Goal: Task Accomplishment & Management: Manage account settings

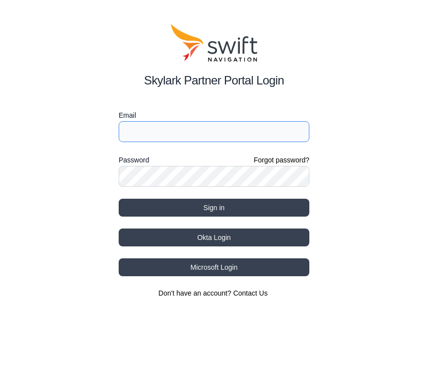
click at [170, 139] on input "Email" at bounding box center [214, 131] width 191 height 21
type input "[EMAIL_ADDRESS][PERSON_NAME][DOMAIN_NAME]"
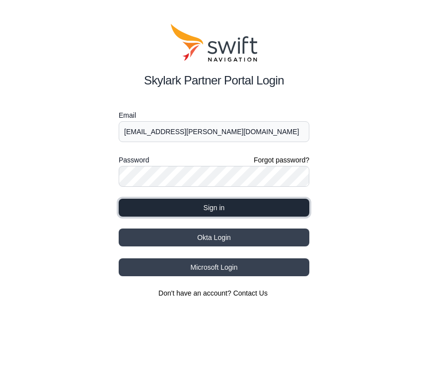
click at [201, 209] on button "Sign in" at bounding box center [214, 208] width 191 height 18
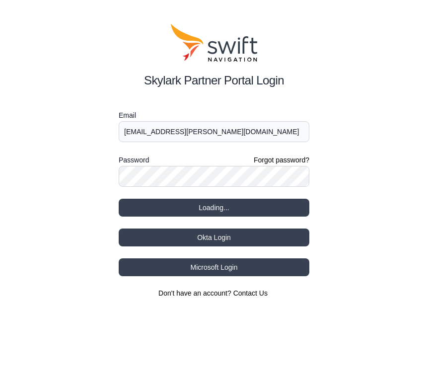
select select
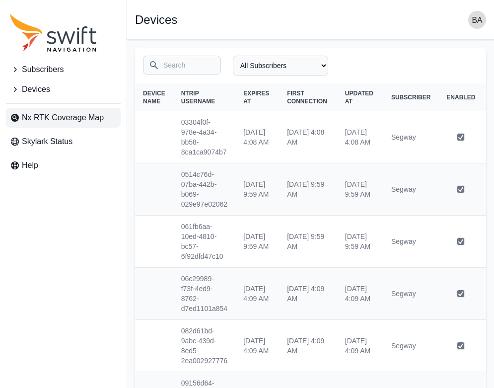
click at [53, 119] on span "Nx RTK Coverage Map" at bounding box center [63, 118] width 82 height 12
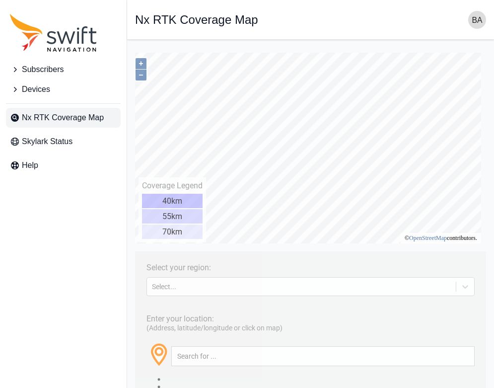
click at [43, 64] on span "Subscribers" at bounding box center [43, 70] width 42 height 12
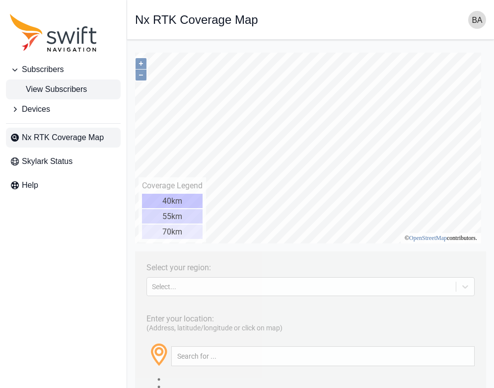
click at [55, 84] on span "View Subscribers" at bounding box center [48, 89] width 77 height 12
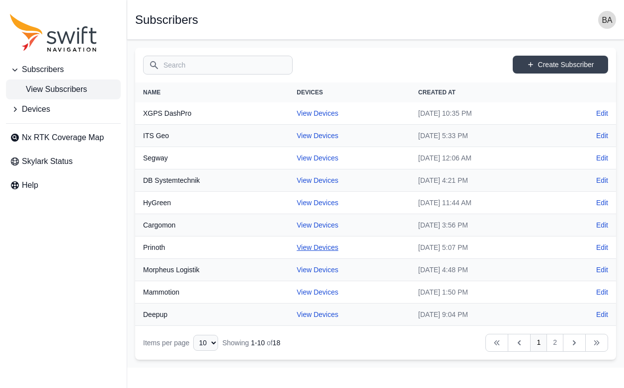
click at [296, 251] on link "View Devices" at bounding box center [317, 247] width 42 height 8
select select "086269ab-127e-4b3a-b269-3d41aab7cfaf"
